Goal: Obtain resource: Obtain resource

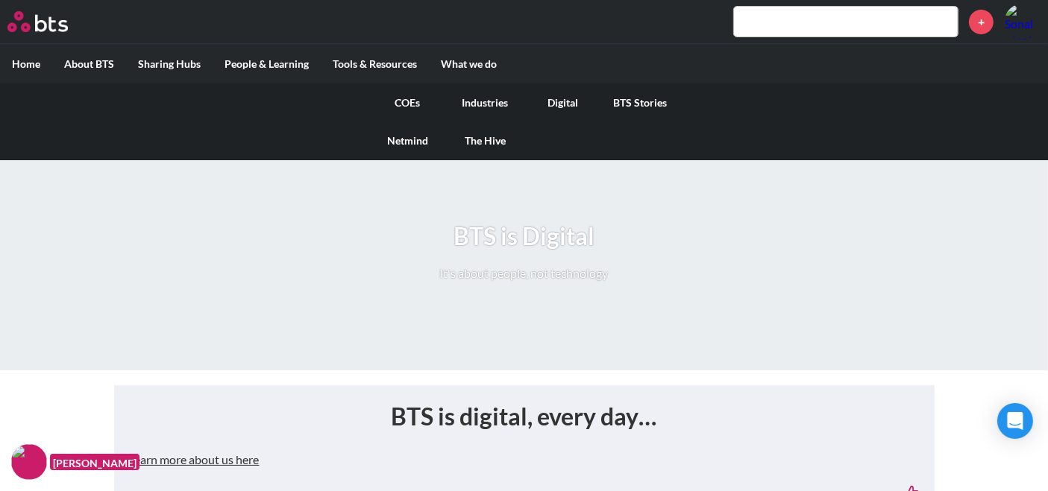
click at [566, 104] on link "Digital" at bounding box center [563, 103] width 78 height 39
click at [558, 104] on link "Digital" at bounding box center [563, 103] width 78 height 39
click at [561, 98] on link "Digital" at bounding box center [563, 103] width 78 height 39
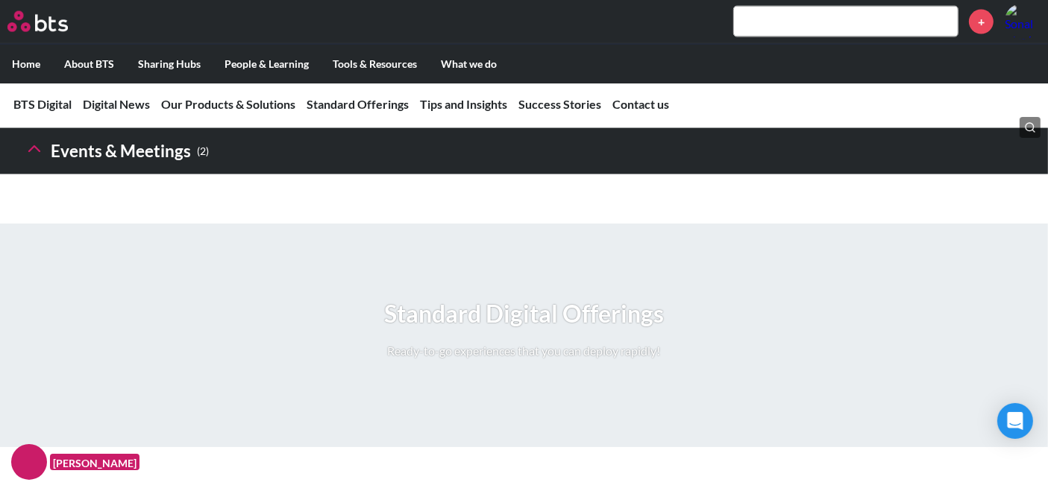
scroll to position [2431, 0]
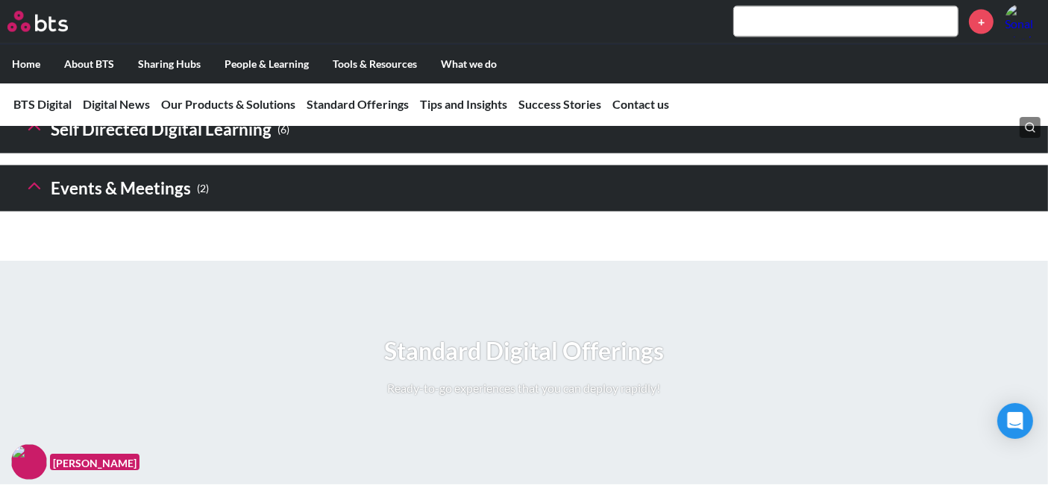
click at [36, 197] on icon at bounding box center [34, 186] width 21 height 21
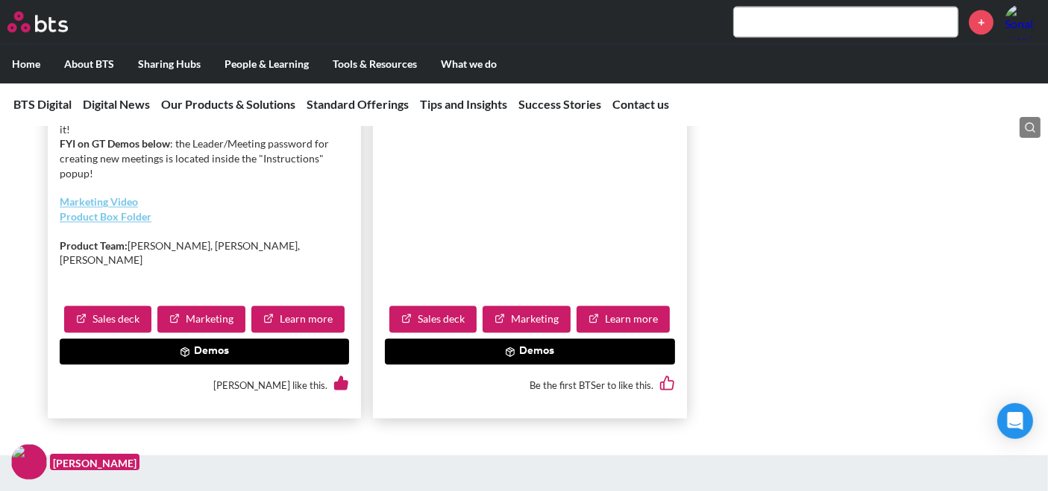
scroll to position [3204, 0]
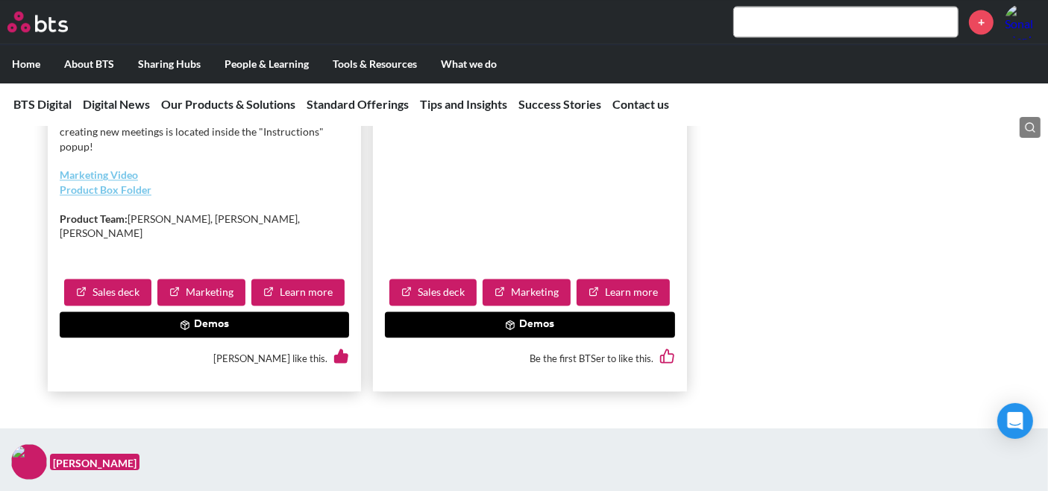
click at [525, 339] on button "Demos" at bounding box center [529, 325] width 289 height 27
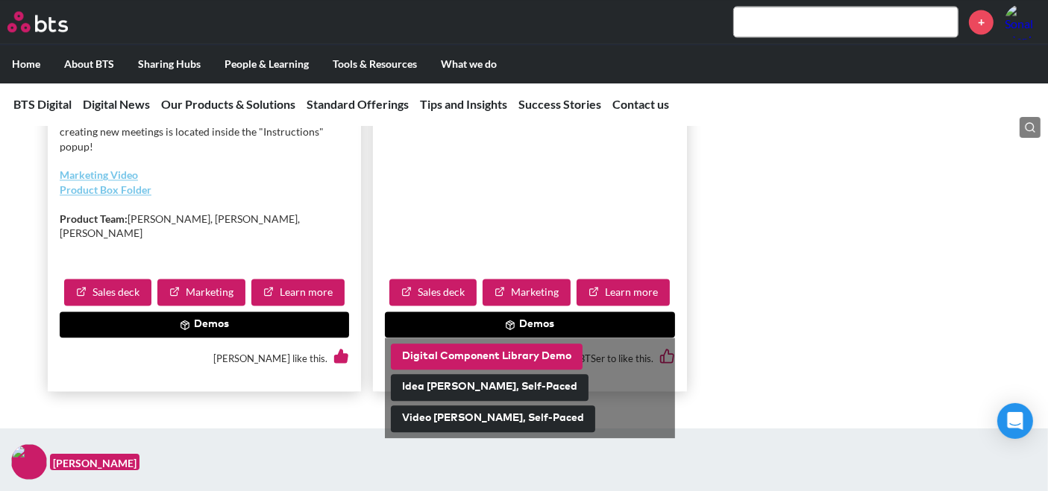
click at [497, 371] on button "Digital Component Library Demo" at bounding box center [487, 357] width 192 height 27
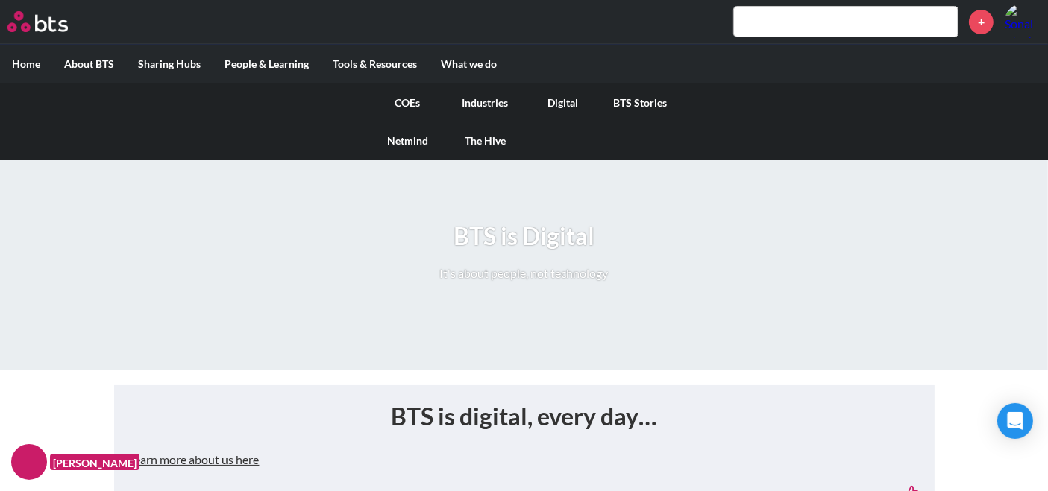
scroll to position [884, 0]
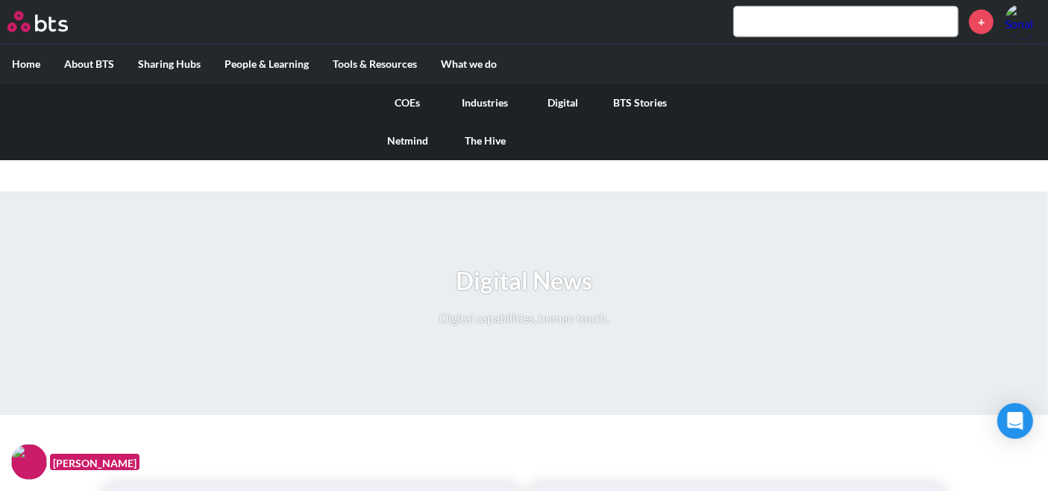
click at [571, 106] on link "Digital" at bounding box center [563, 103] width 78 height 39
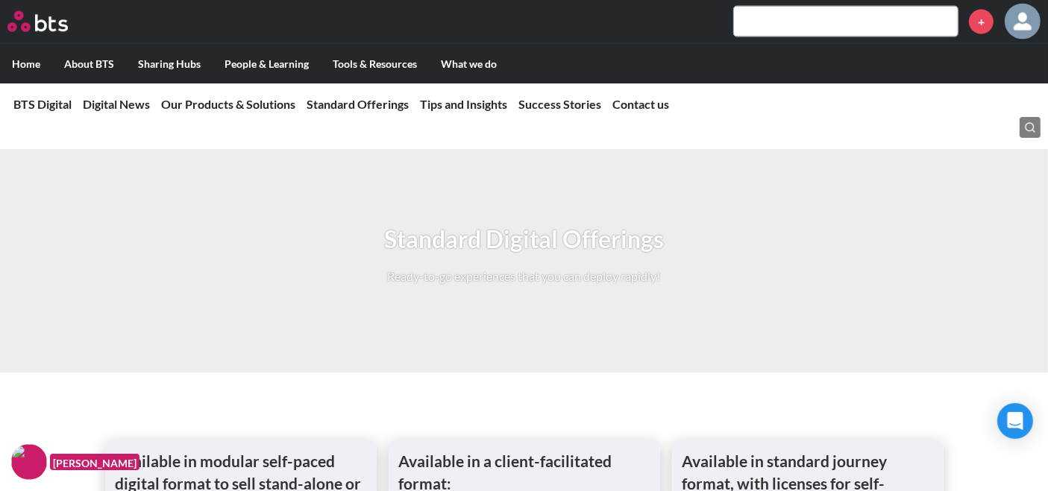
scroll to position [2431, 0]
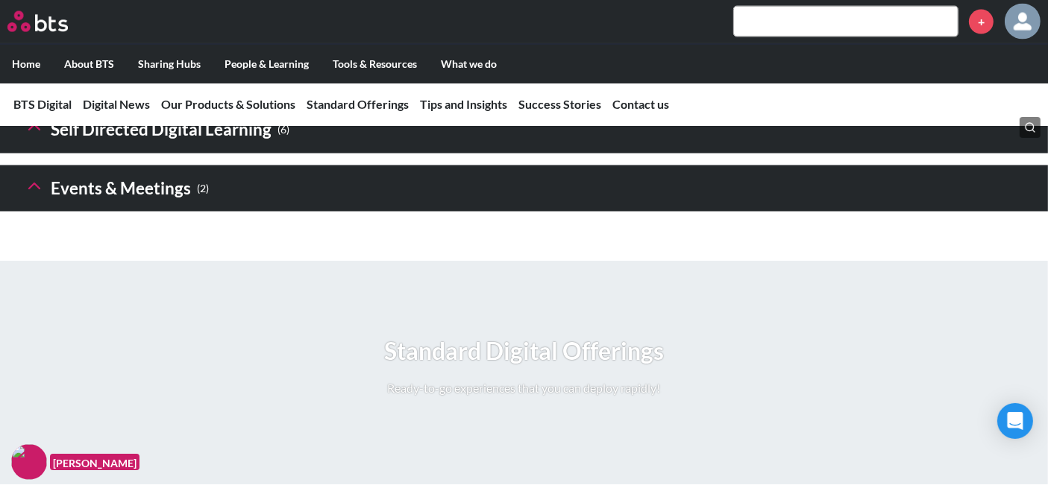
click at [33, 197] on icon at bounding box center [34, 186] width 21 height 21
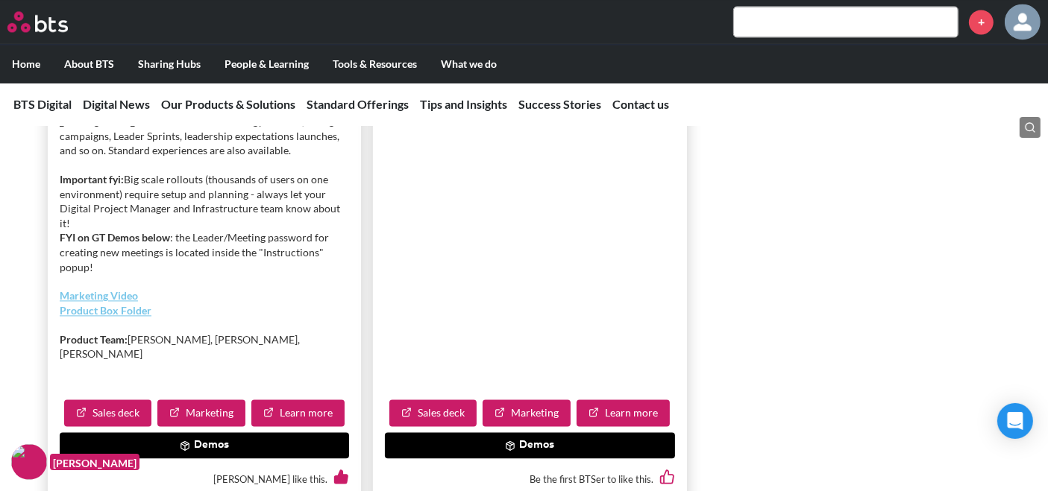
scroll to position [3204, 0]
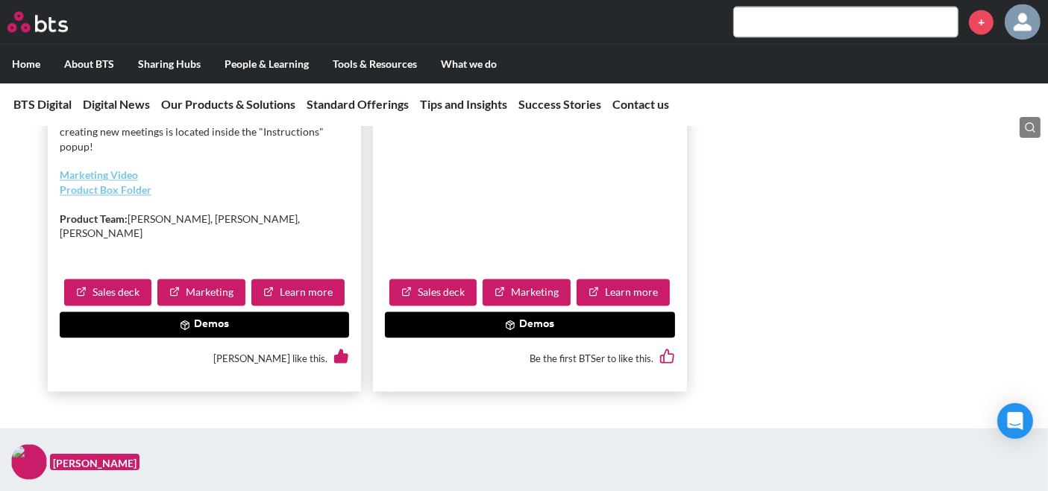
click at [483, 339] on button "Demos" at bounding box center [529, 325] width 289 height 27
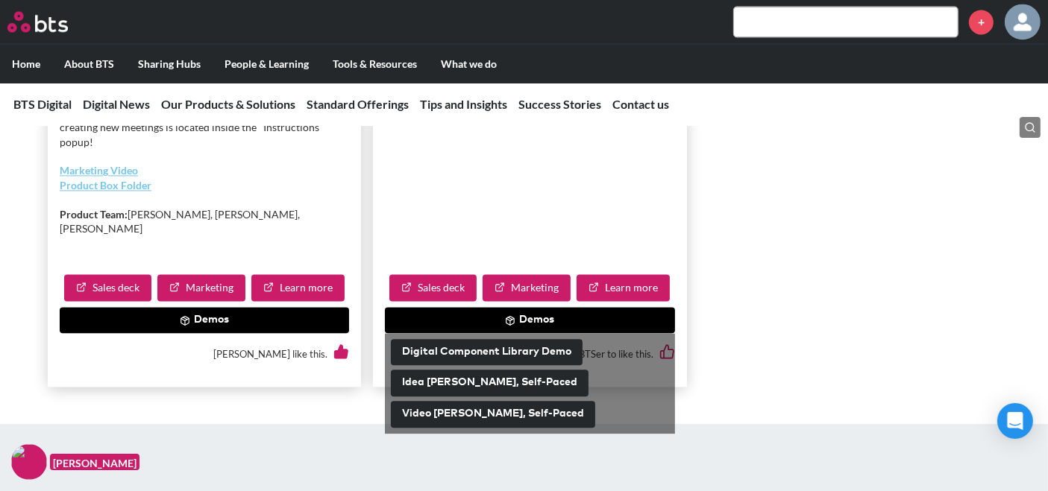
scroll to position [3314, 0]
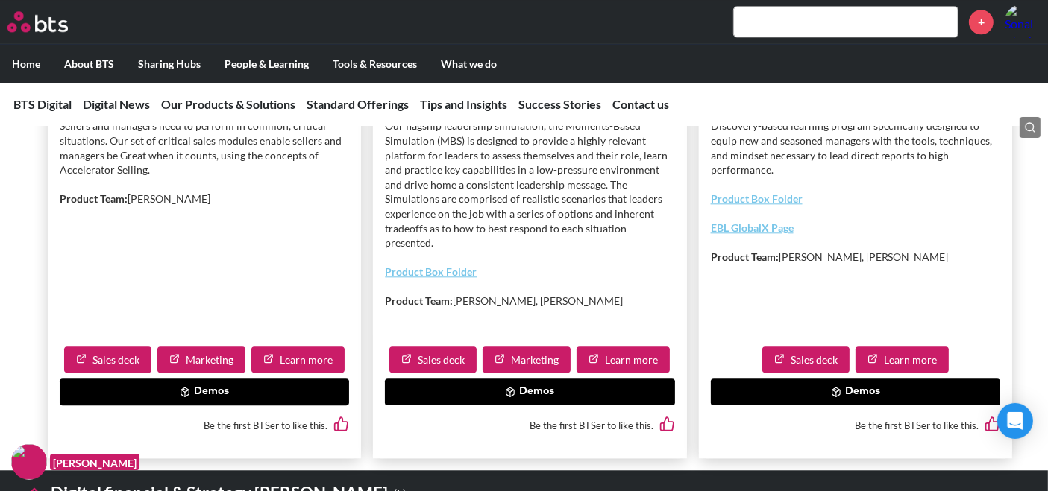
scroll to position [3757, 0]
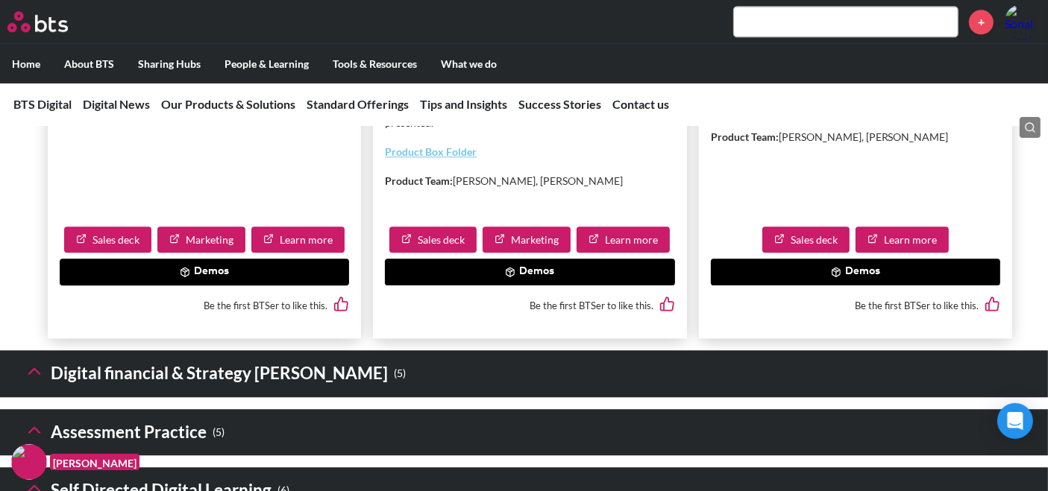
click at [422, 254] on link "Sales deck" at bounding box center [432, 240] width 87 height 27
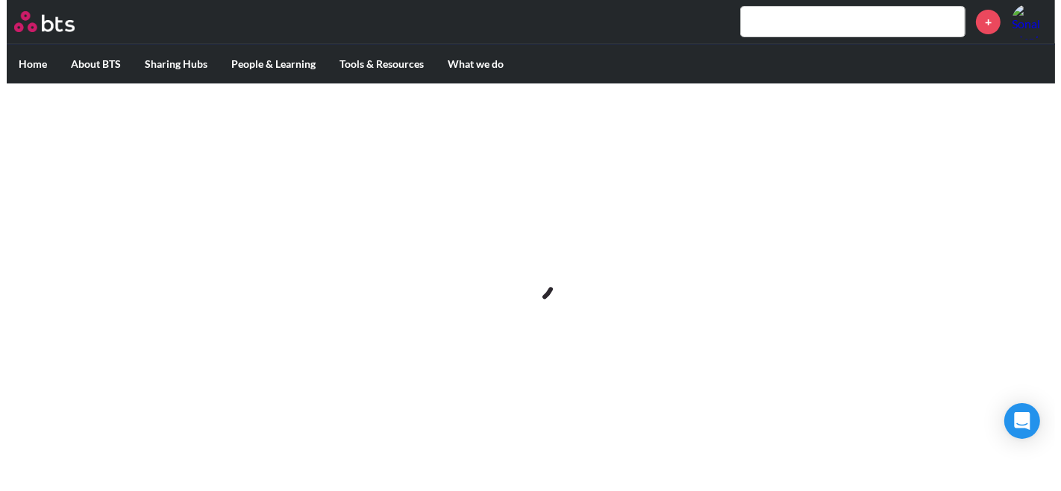
scroll to position [0, 0]
